Goal: Task Accomplishment & Management: Manage account settings

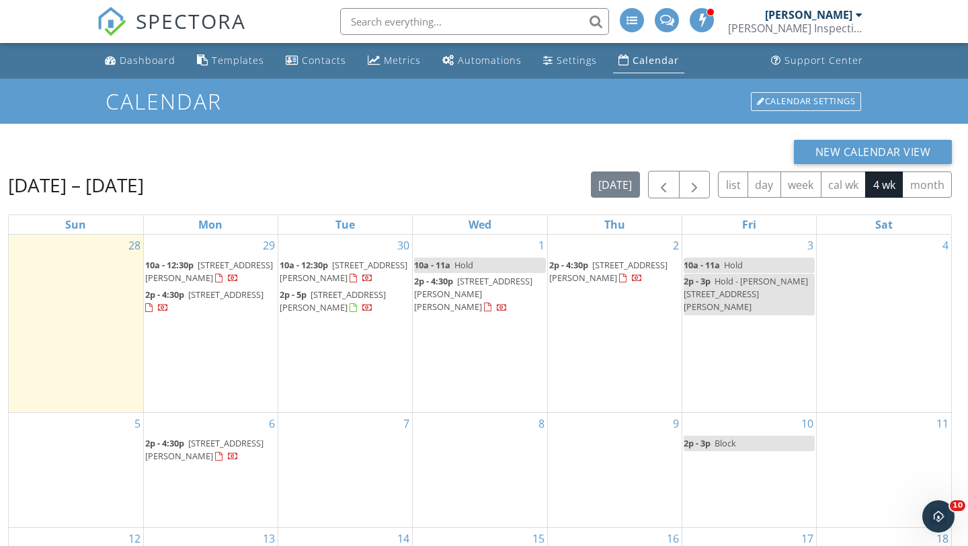
click at [709, 442] on span "2p - 3p" at bounding box center [697, 443] width 27 height 12
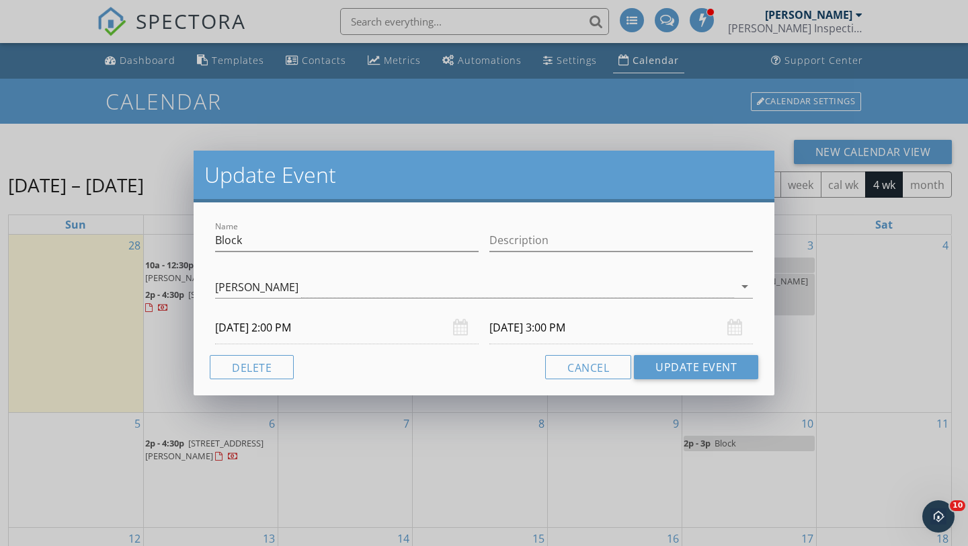
click at [288, 327] on input "10/10/2025 2:00 PM" at bounding box center [347, 327] width 264 height 33
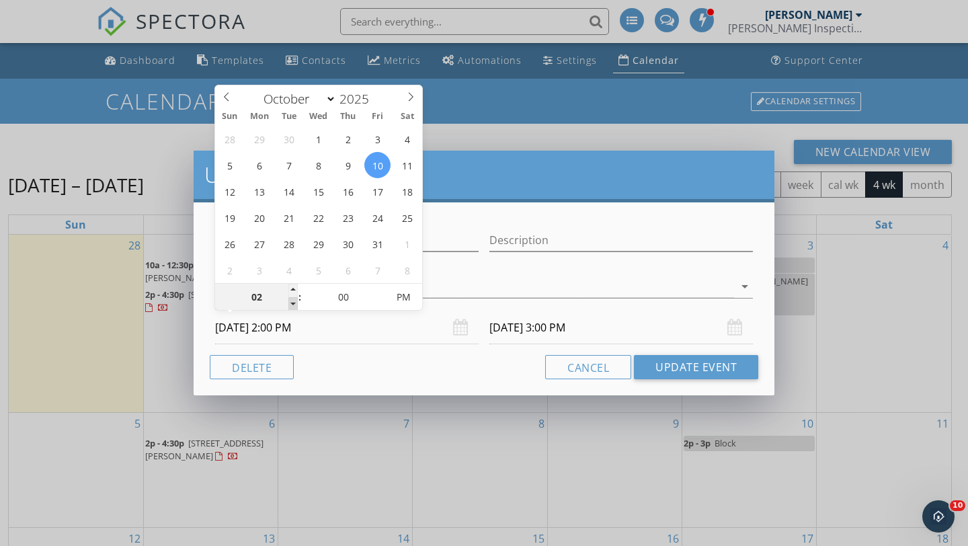
type input "01"
type input "10/10/2025 1:00 PM"
click at [292, 303] on span at bounding box center [292, 303] width 9 height 13
type input "12"
type input "10/10/2025 12:00 PM"
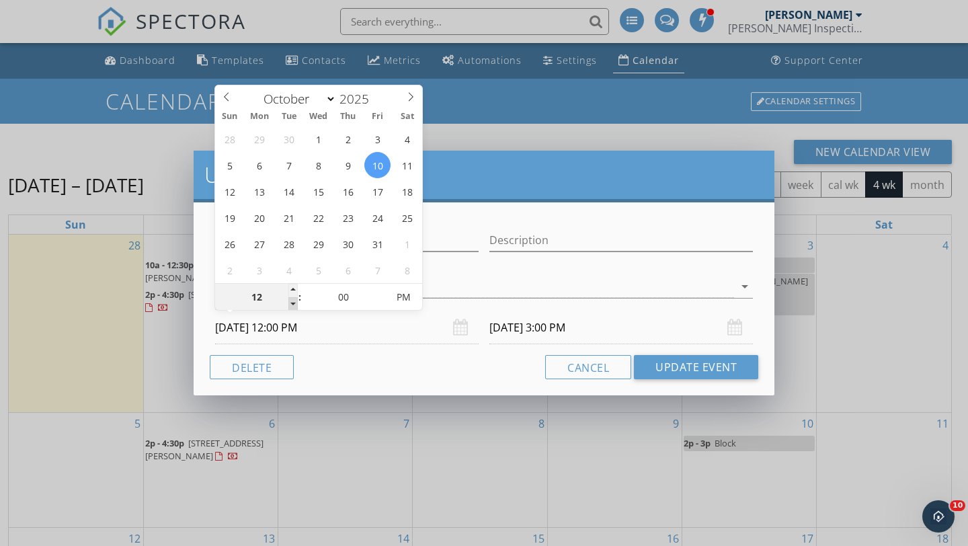
click at [292, 303] on span at bounding box center [292, 303] width 9 height 13
type input "11"
type input "10/10/2025 11:00 AM"
click at [292, 303] on span at bounding box center [292, 303] width 9 height 13
type input "10"
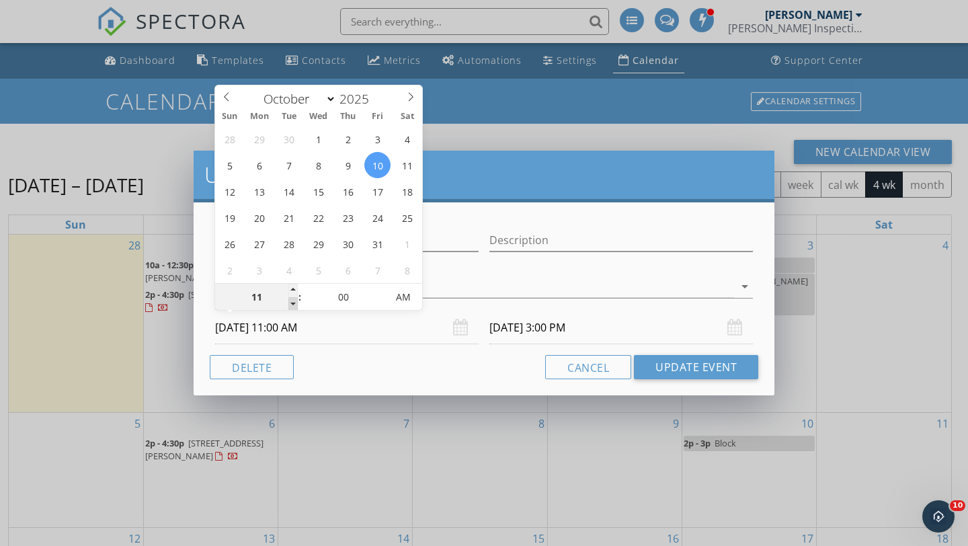
type input "10/10/2025 10:00 AM"
click at [292, 303] on span at bounding box center [292, 303] width 9 height 13
type input "10/10/2025 11:00 AM"
click at [670, 366] on button "Update Event" at bounding box center [696, 367] width 124 height 24
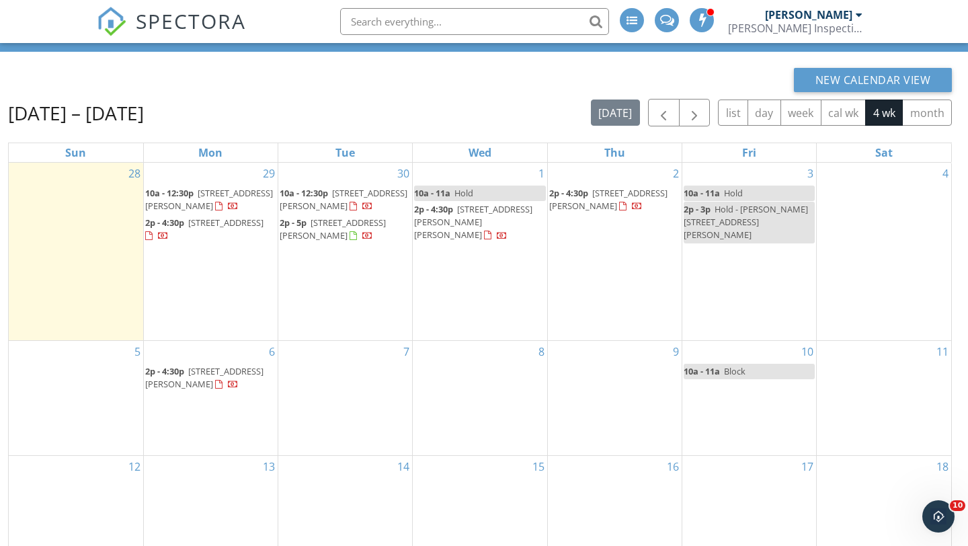
scroll to position [71, 0]
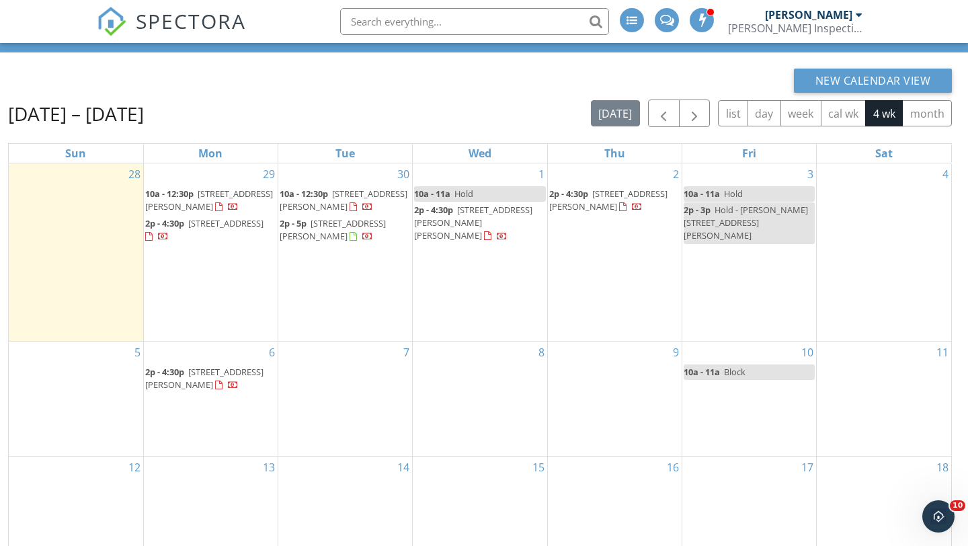
click at [746, 194] on link "10a - 11a Hold" at bounding box center [749, 193] width 131 height 15
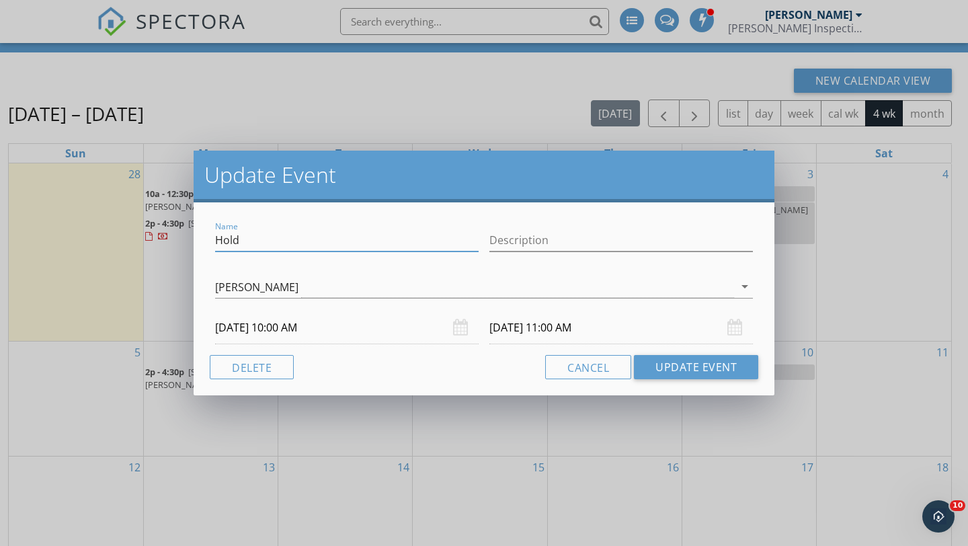
drag, startPoint x: 242, startPoint y: 241, endPoint x: 216, endPoint y: 242, distance: 25.6
click at [216, 242] on input "Hold" at bounding box center [347, 240] width 264 height 22
type input "Block"
click at [672, 372] on button "Update Event" at bounding box center [696, 367] width 124 height 24
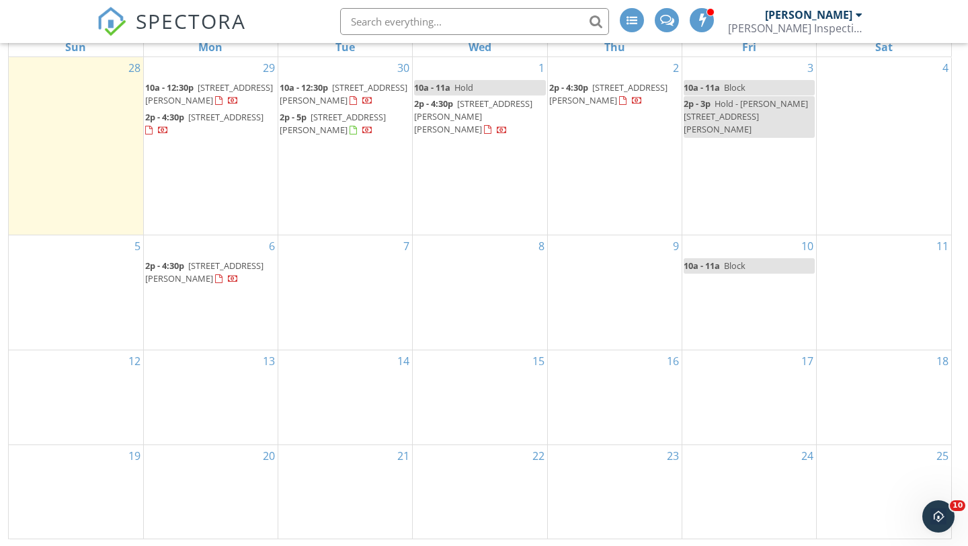
scroll to position [179, 0]
click at [739, 263] on span "Block" at bounding box center [735, 264] width 22 height 12
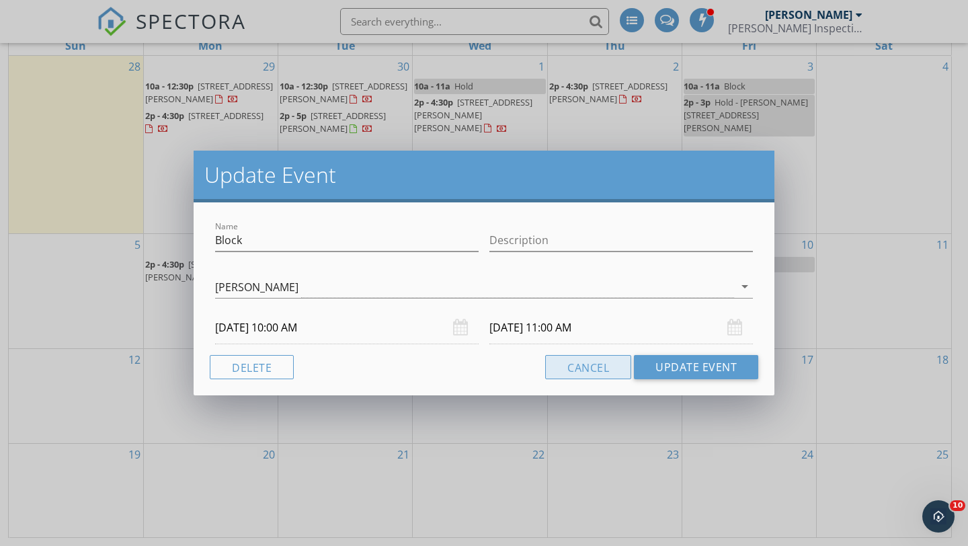
click at [595, 372] on button "Cancel" at bounding box center [588, 367] width 86 height 24
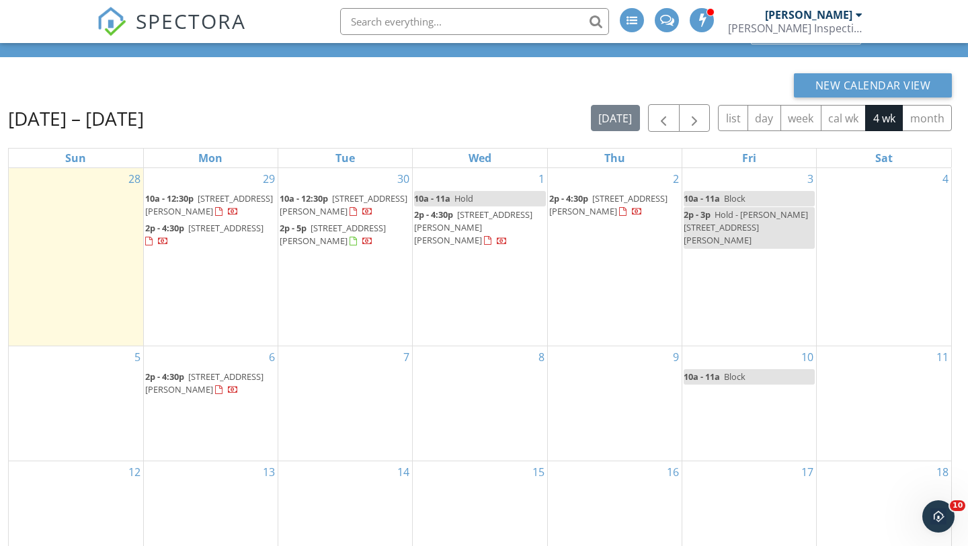
scroll to position [62, 0]
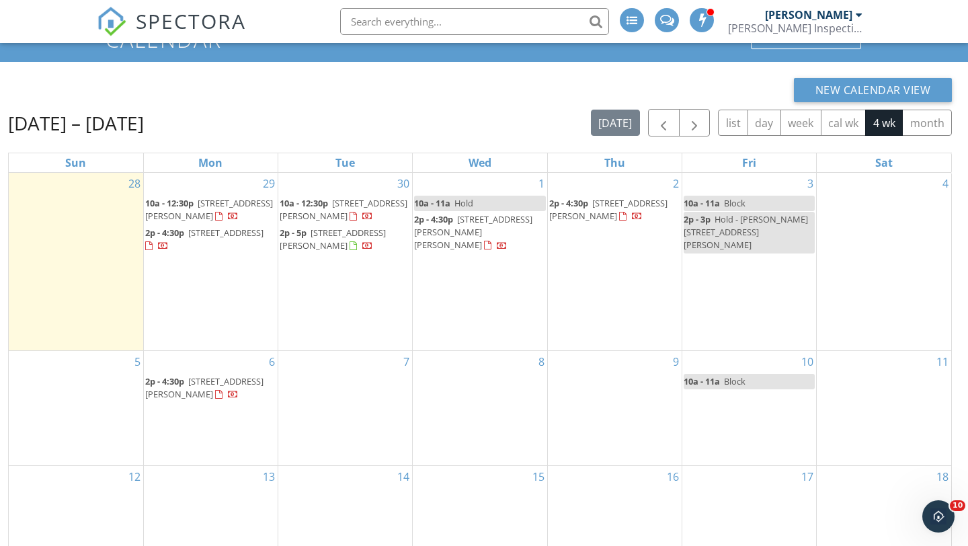
click at [228, 206] on span "1542 Ann St, East Lansing 48823" at bounding box center [209, 209] width 128 height 25
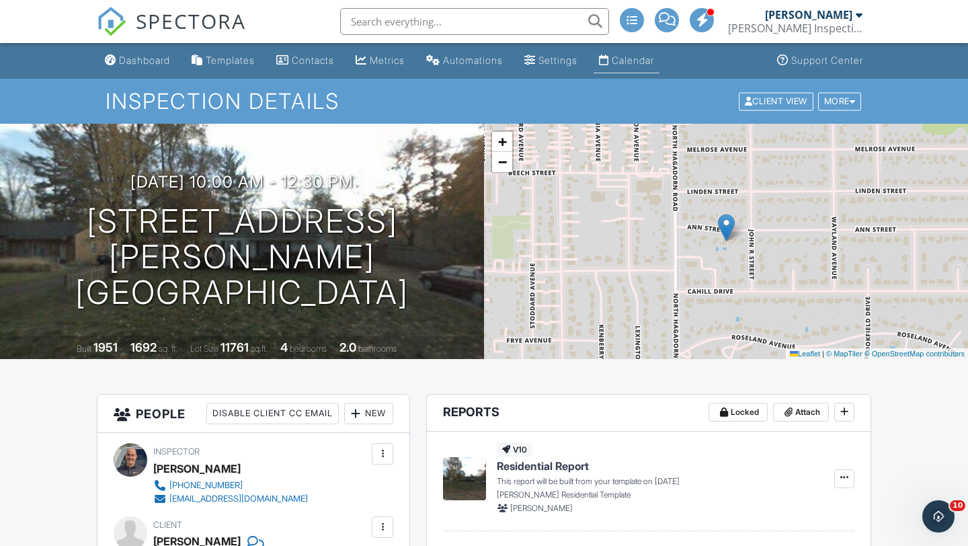
click at [639, 60] on div "Calendar" at bounding box center [633, 59] width 42 height 11
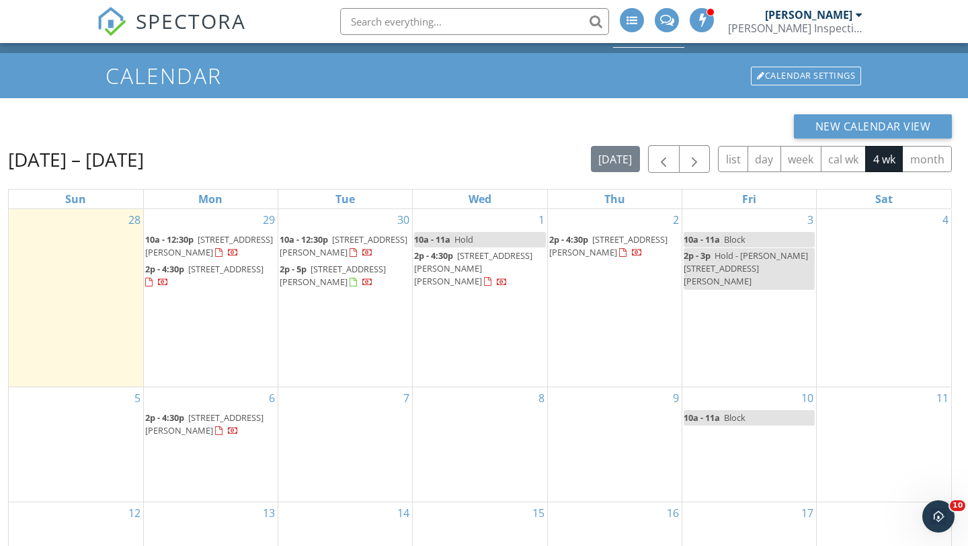
scroll to position [28, 0]
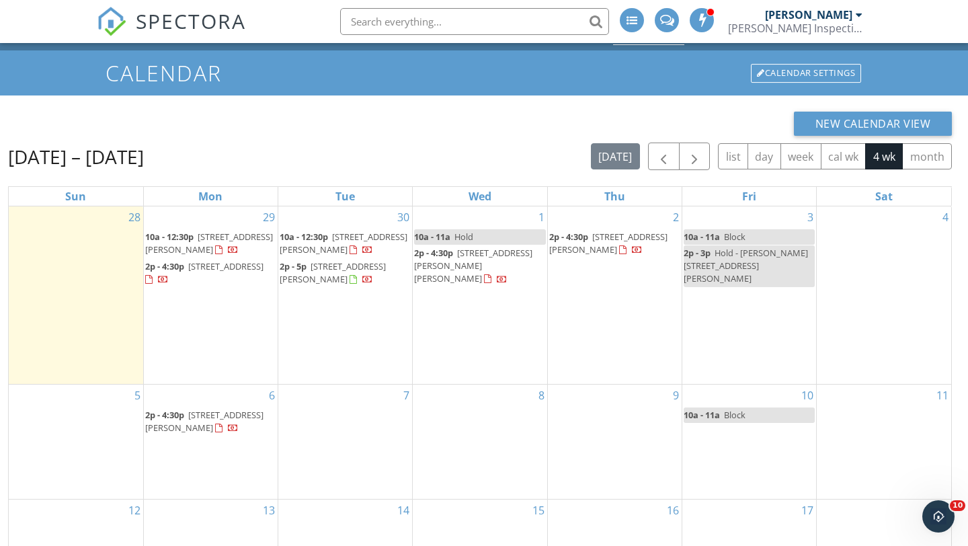
click at [188, 423] on span "[STREET_ADDRESS][PERSON_NAME]" at bounding box center [204, 421] width 118 height 25
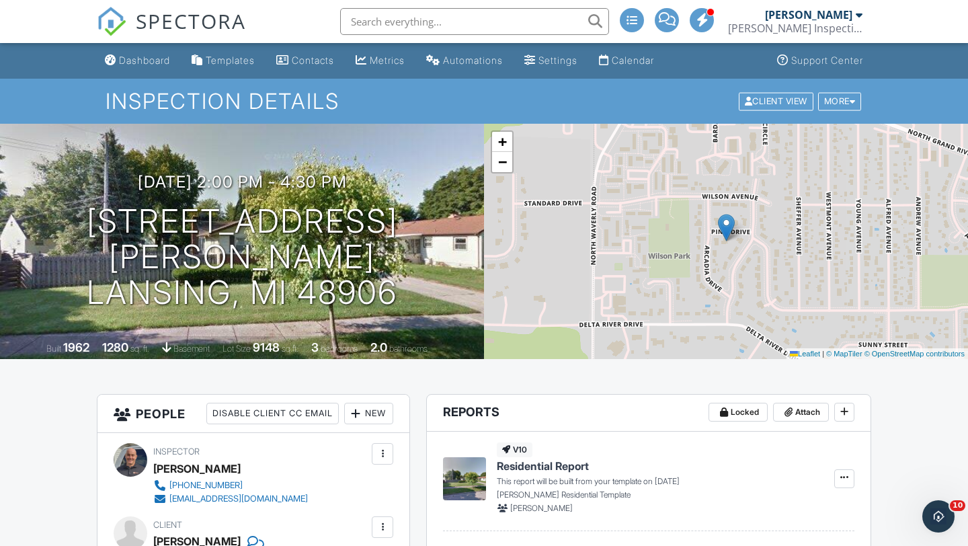
click at [637, 64] on div "Calendar" at bounding box center [633, 59] width 42 height 11
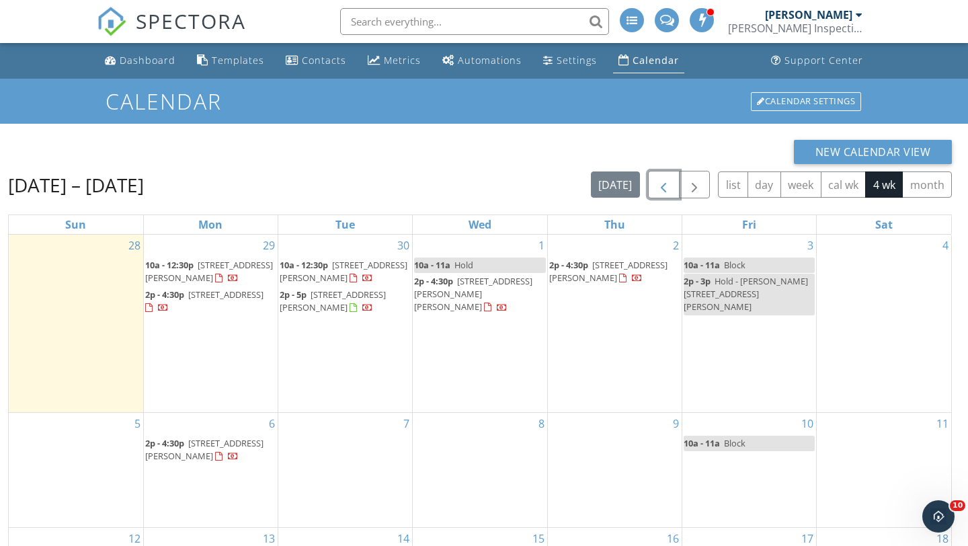
click at [662, 177] on span "button" at bounding box center [664, 185] width 16 height 16
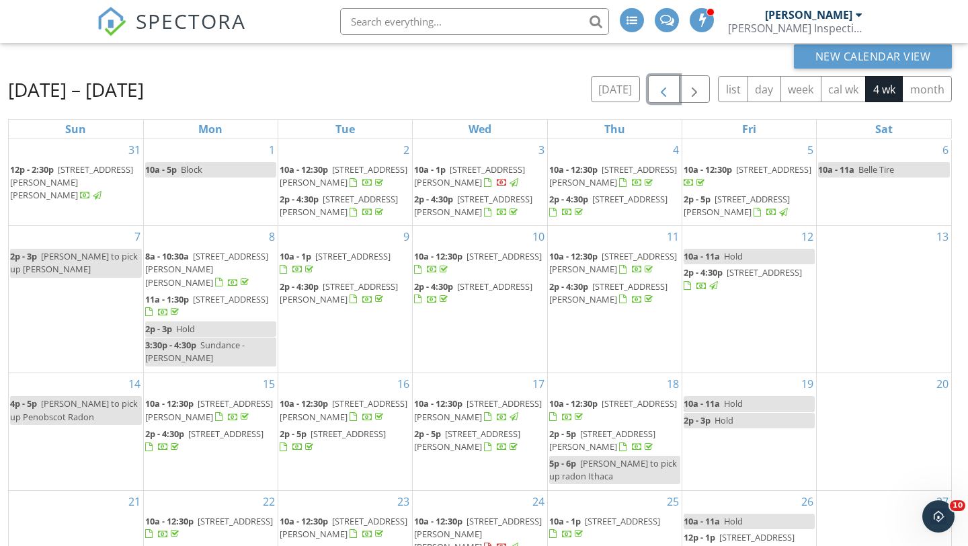
scroll to position [179, 0]
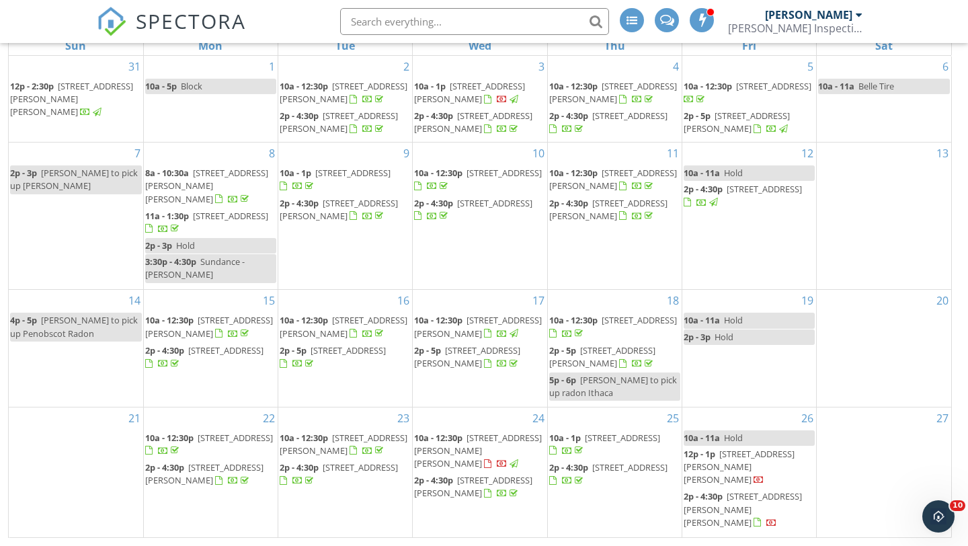
click at [741, 506] on span "6356 Toles Rd, Eaton Rapids 48827" at bounding box center [743, 509] width 118 height 38
